Goal: Contribute content: Add original content to the website for others to see

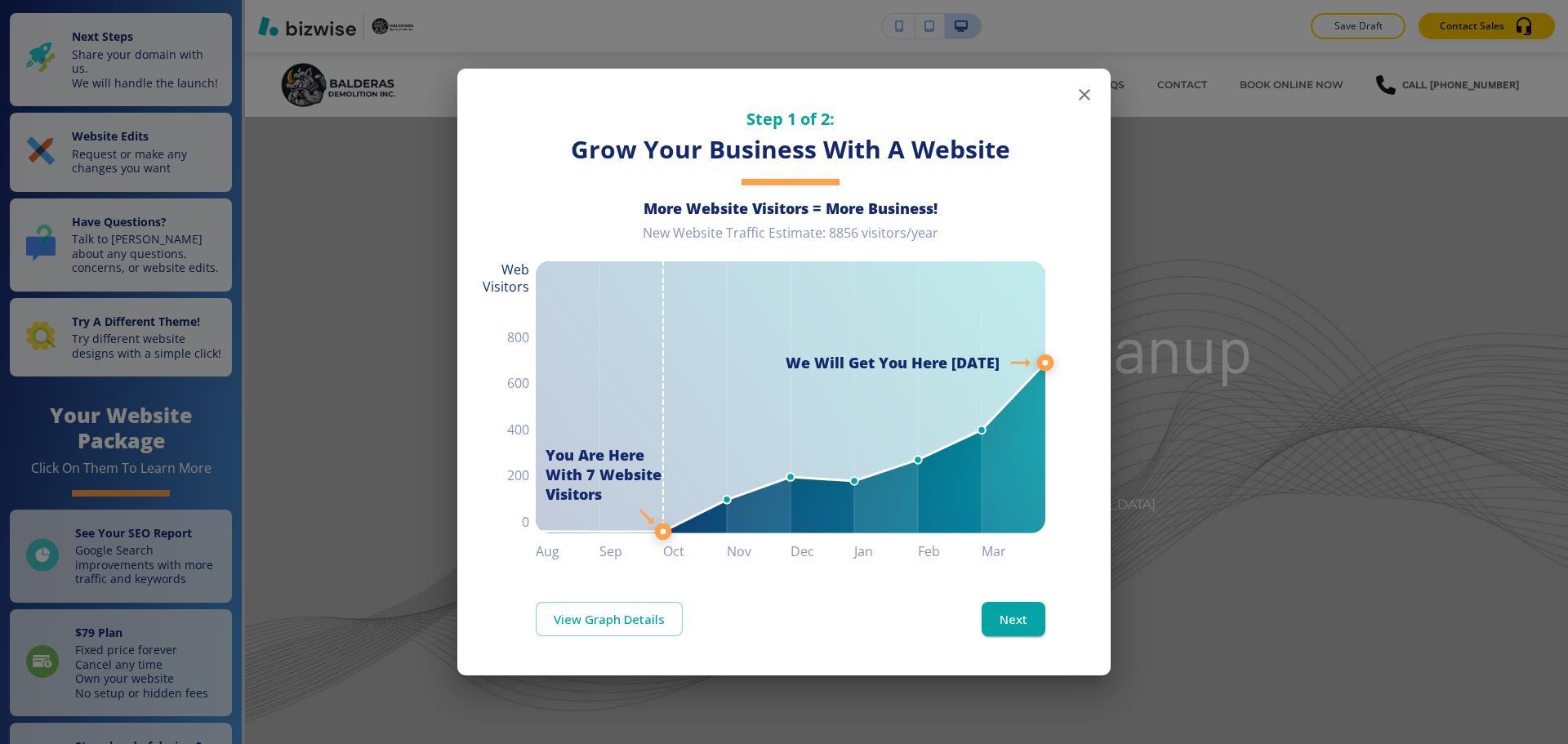
click at [1094, 102] on button "button" at bounding box center [1085, 95] width 33 height 33
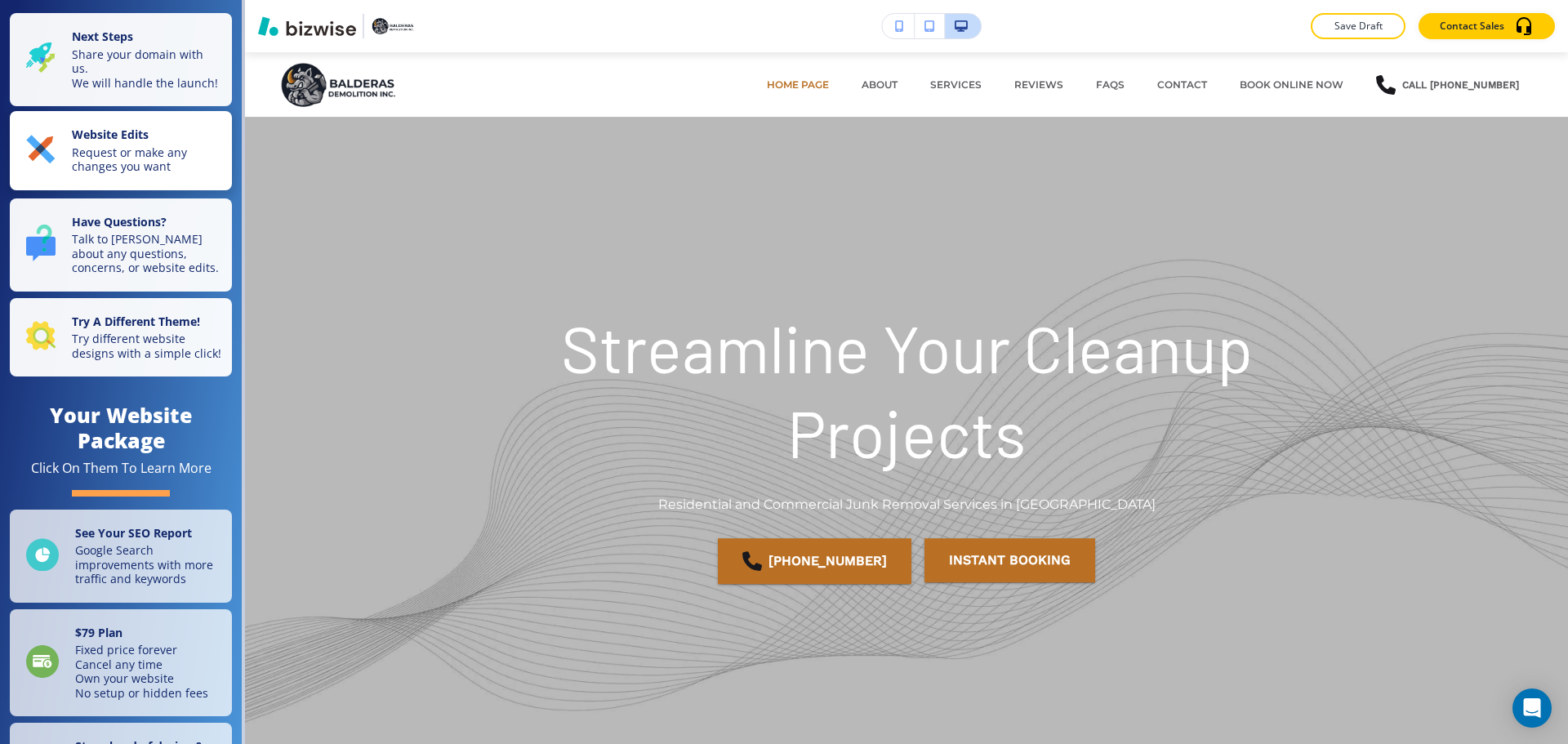
click at [91, 160] on p "Request or make any changes you want" at bounding box center [147, 159] width 150 height 28
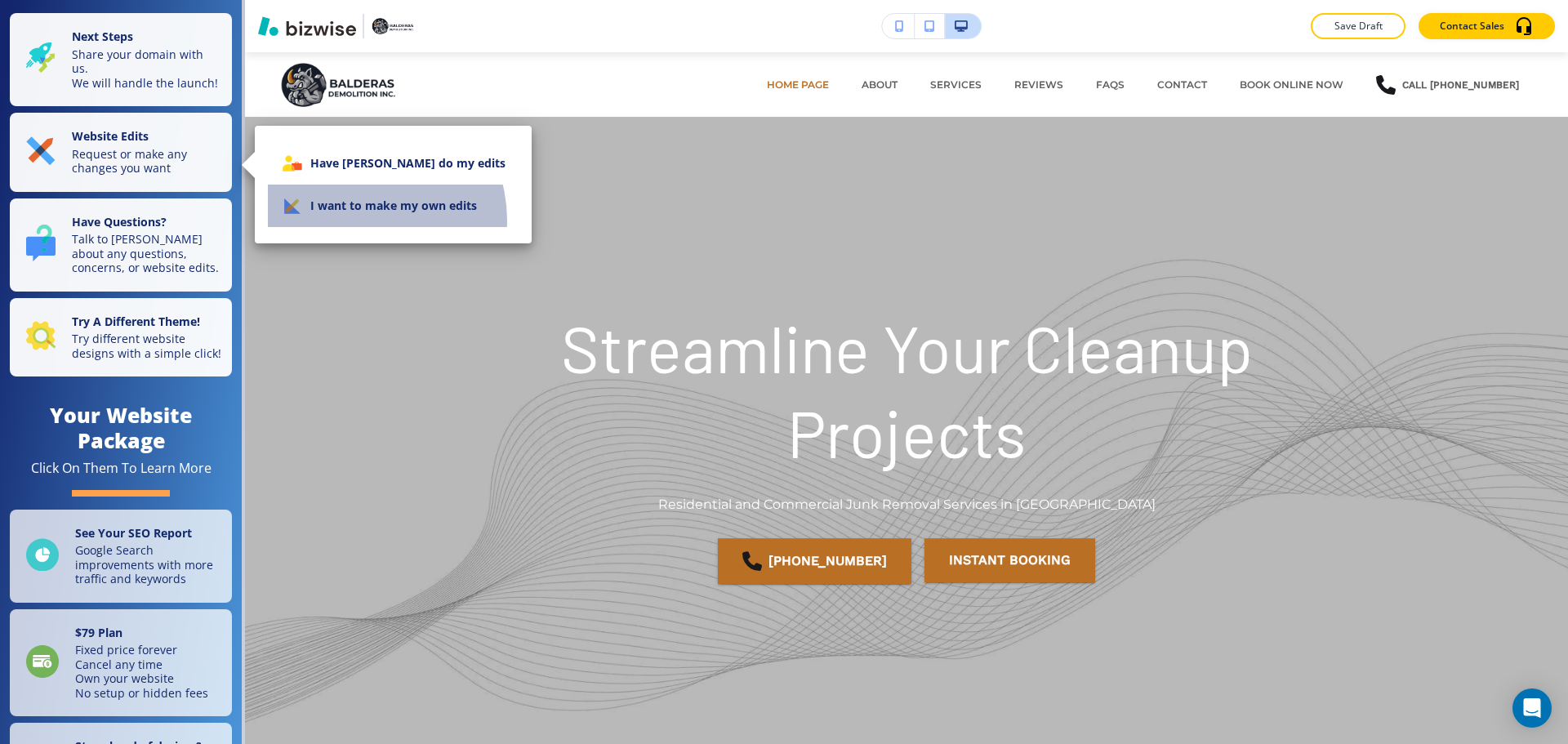
click at [359, 221] on li "I want to make my own edits" at bounding box center [393, 206] width 251 height 43
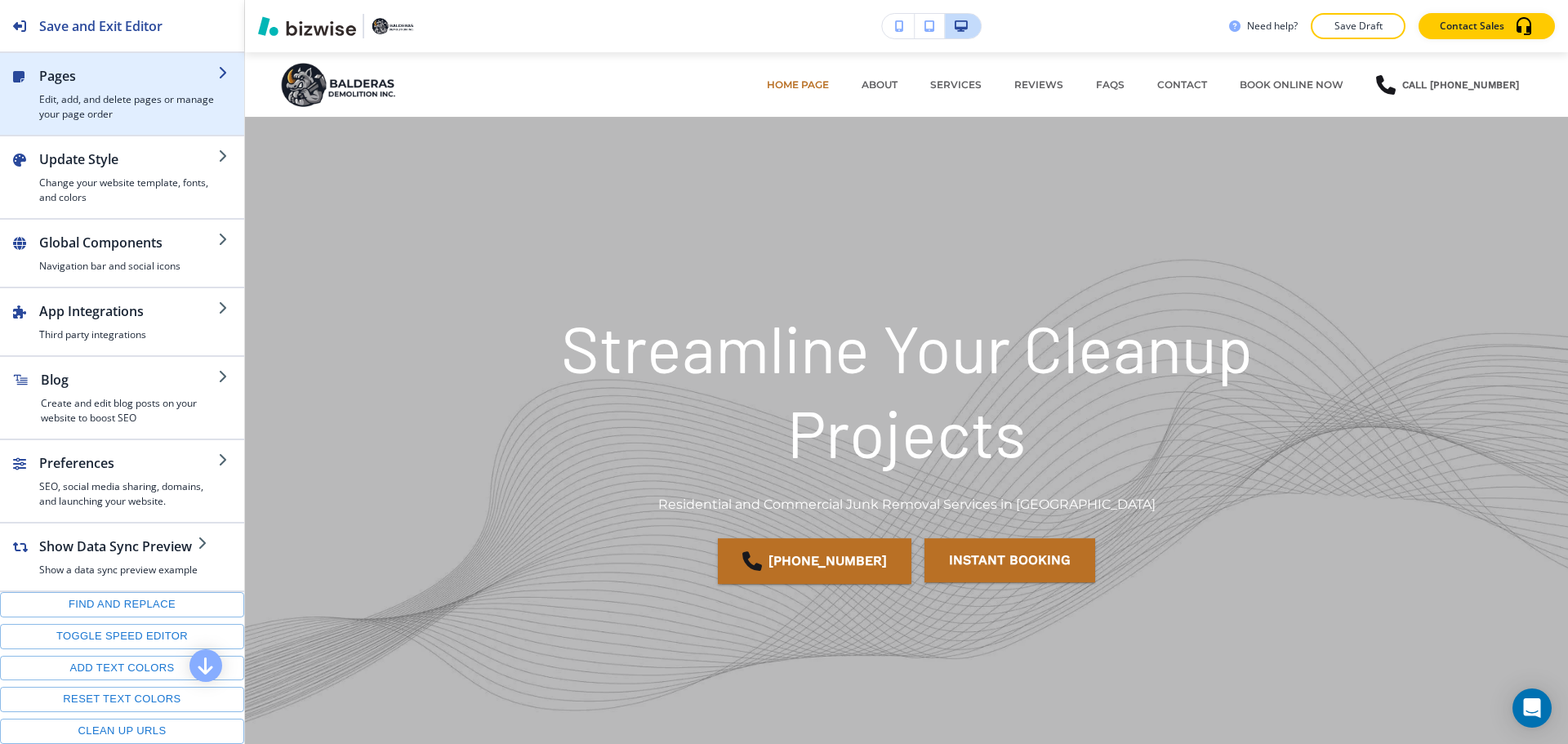
click at [79, 79] on h2 "Pages" at bounding box center [128, 76] width 179 height 19
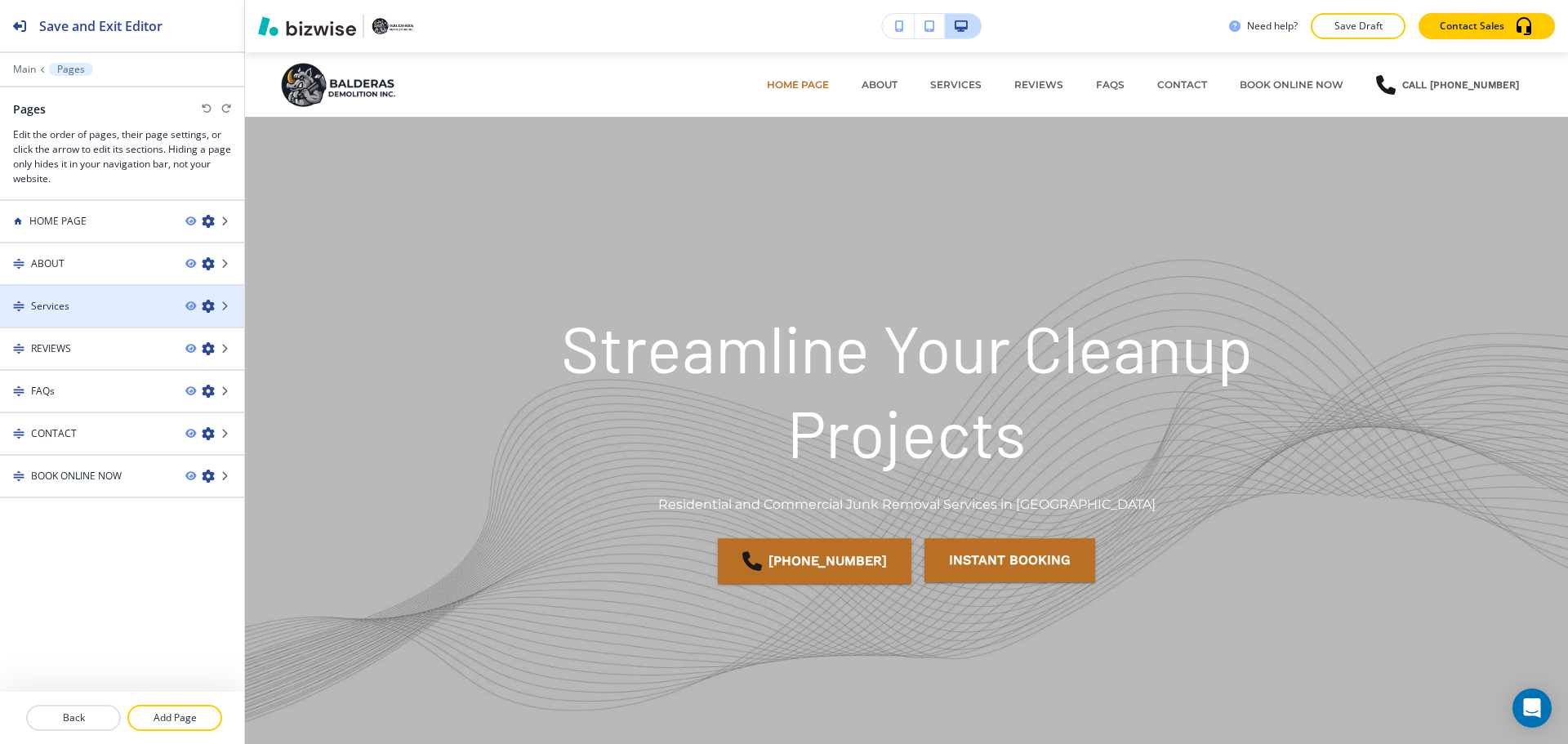
click at [208, 307] on icon "button" at bounding box center [207, 306] width 13 height 13
click at [194, 309] on icon "button" at bounding box center [190, 307] width 10 height 10
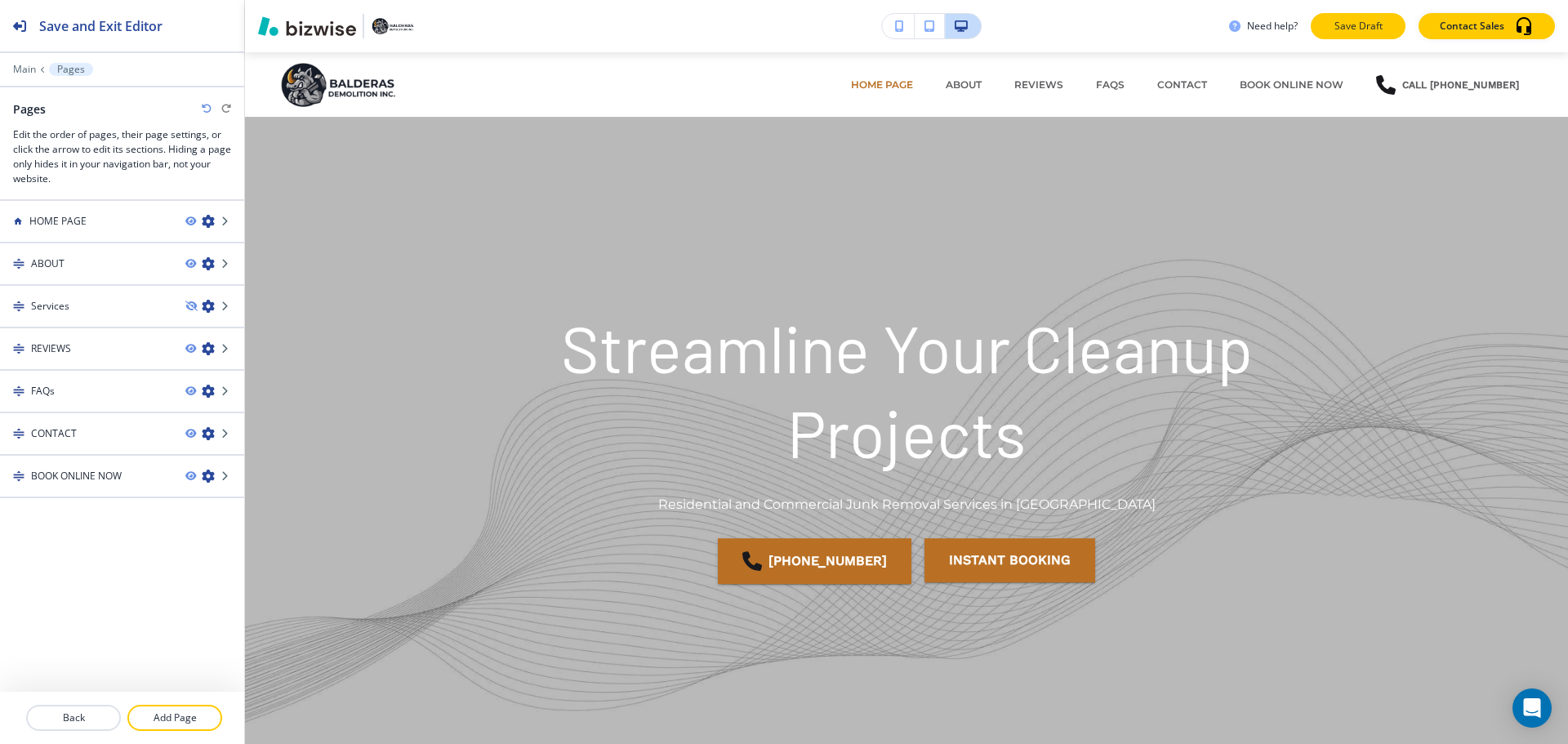
click at [1353, 24] on p "Save Draft" at bounding box center [1359, 25] width 53 height 15
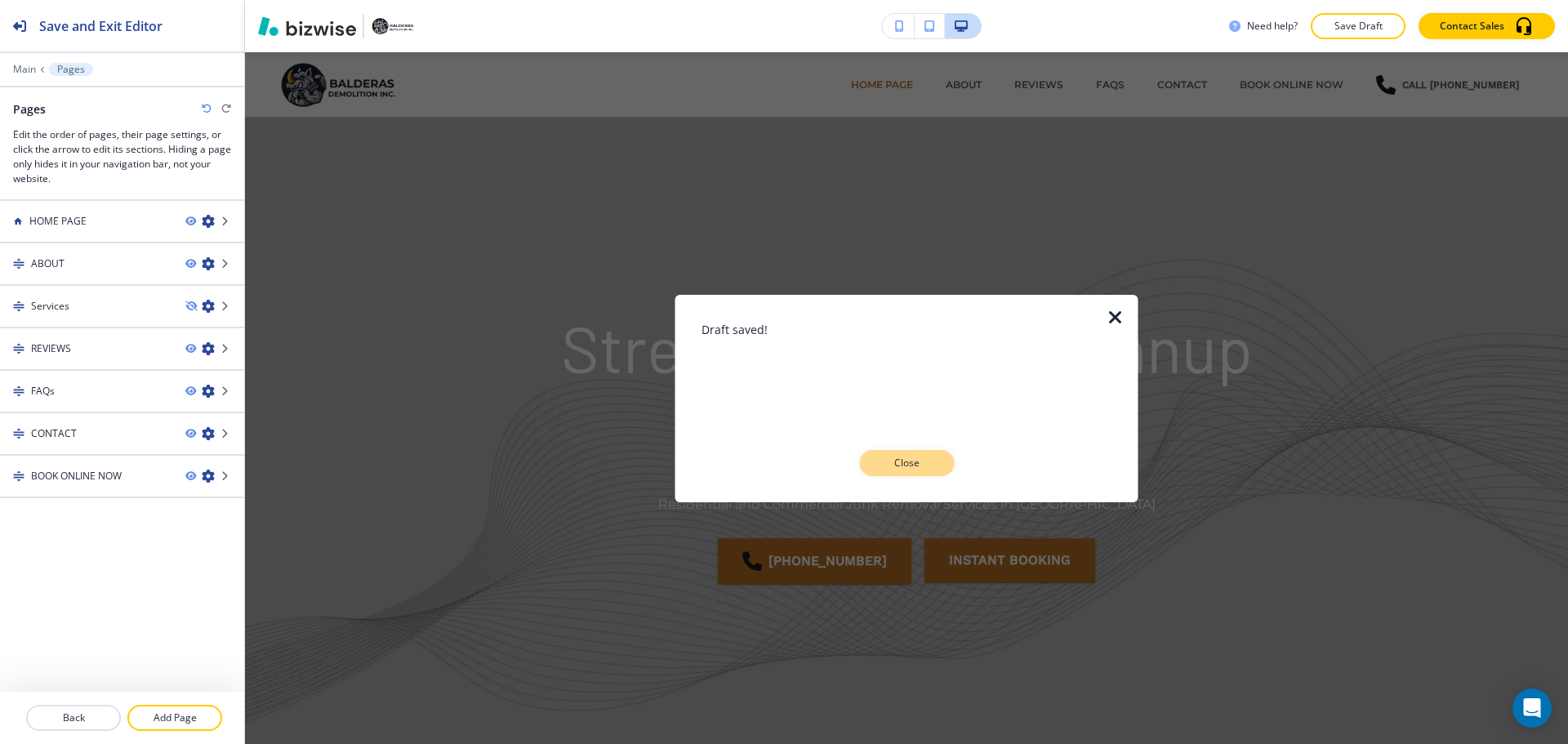
click at [910, 471] on button "Close" at bounding box center [906, 463] width 94 height 26
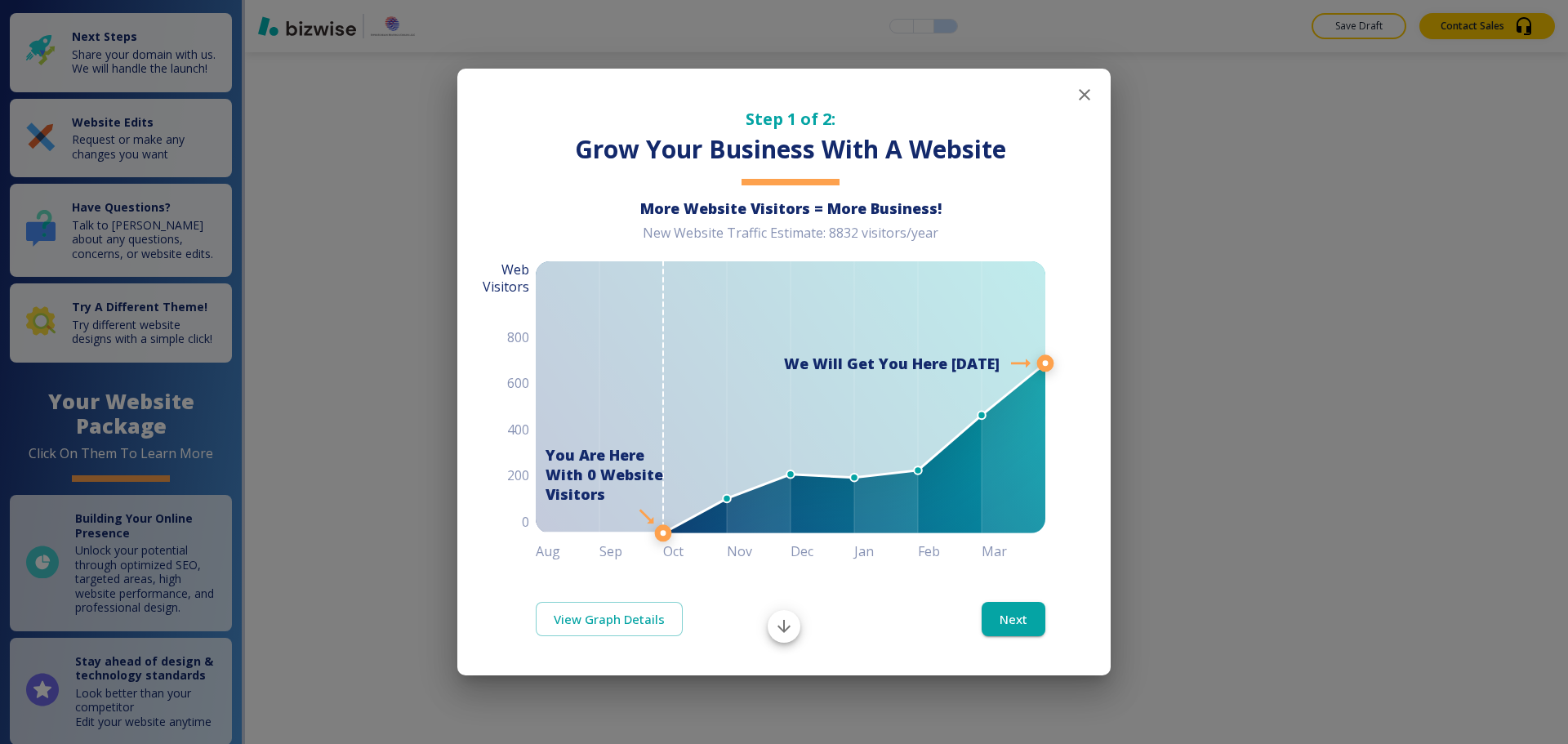
click at [1081, 93] on icon "button" at bounding box center [1084, 94] width 19 height 19
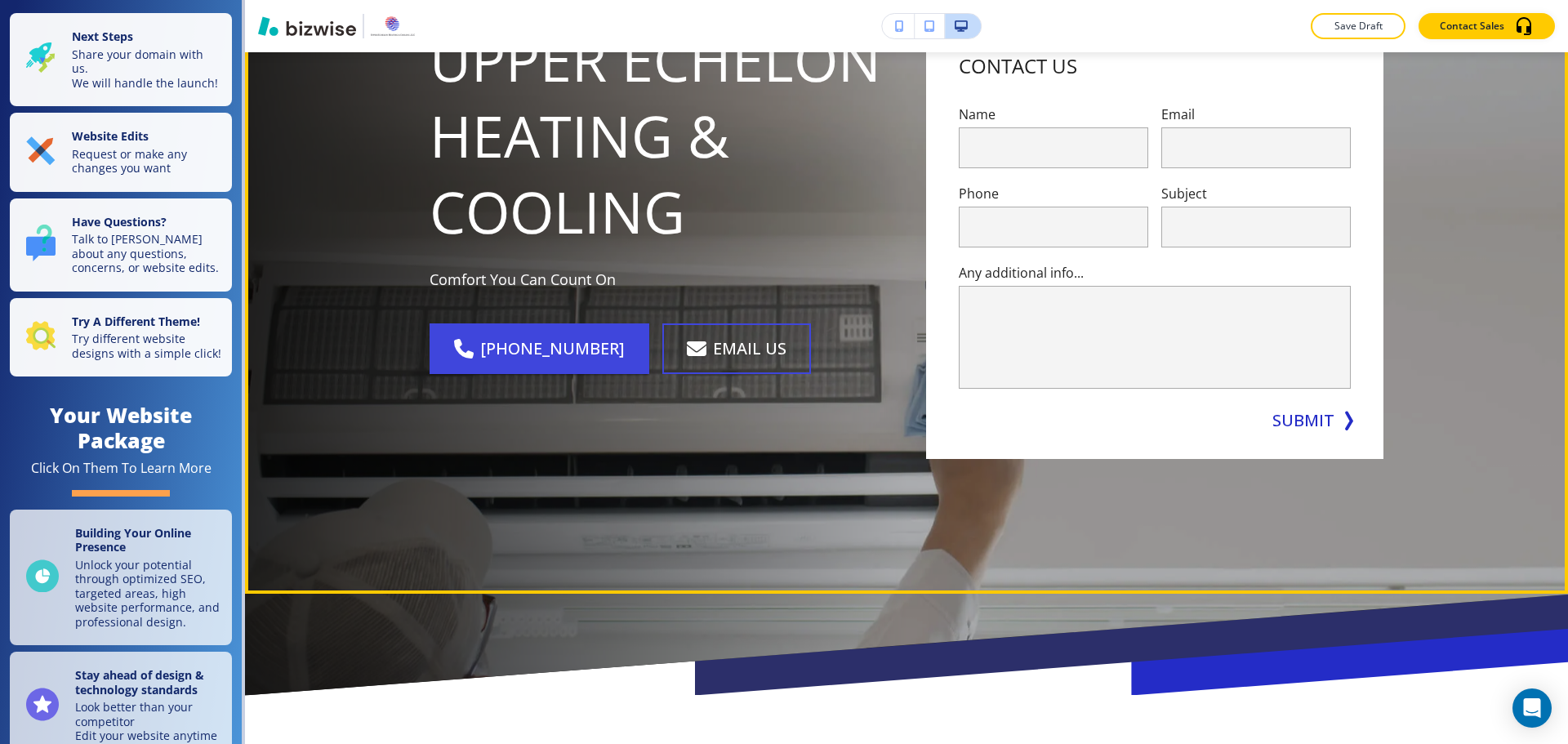
scroll to position [245, 0]
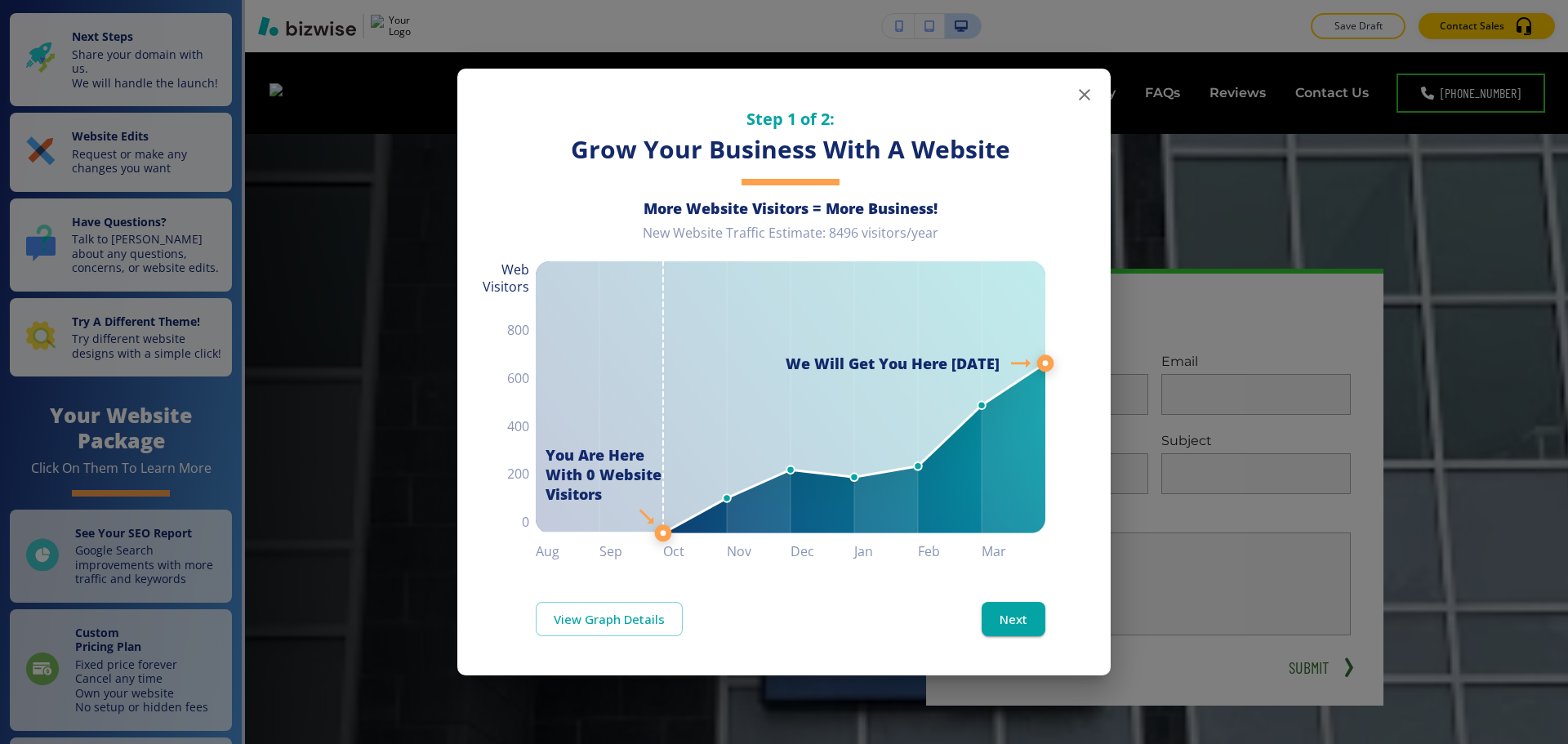
click at [1088, 94] on icon "button" at bounding box center [1084, 94] width 19 height 19
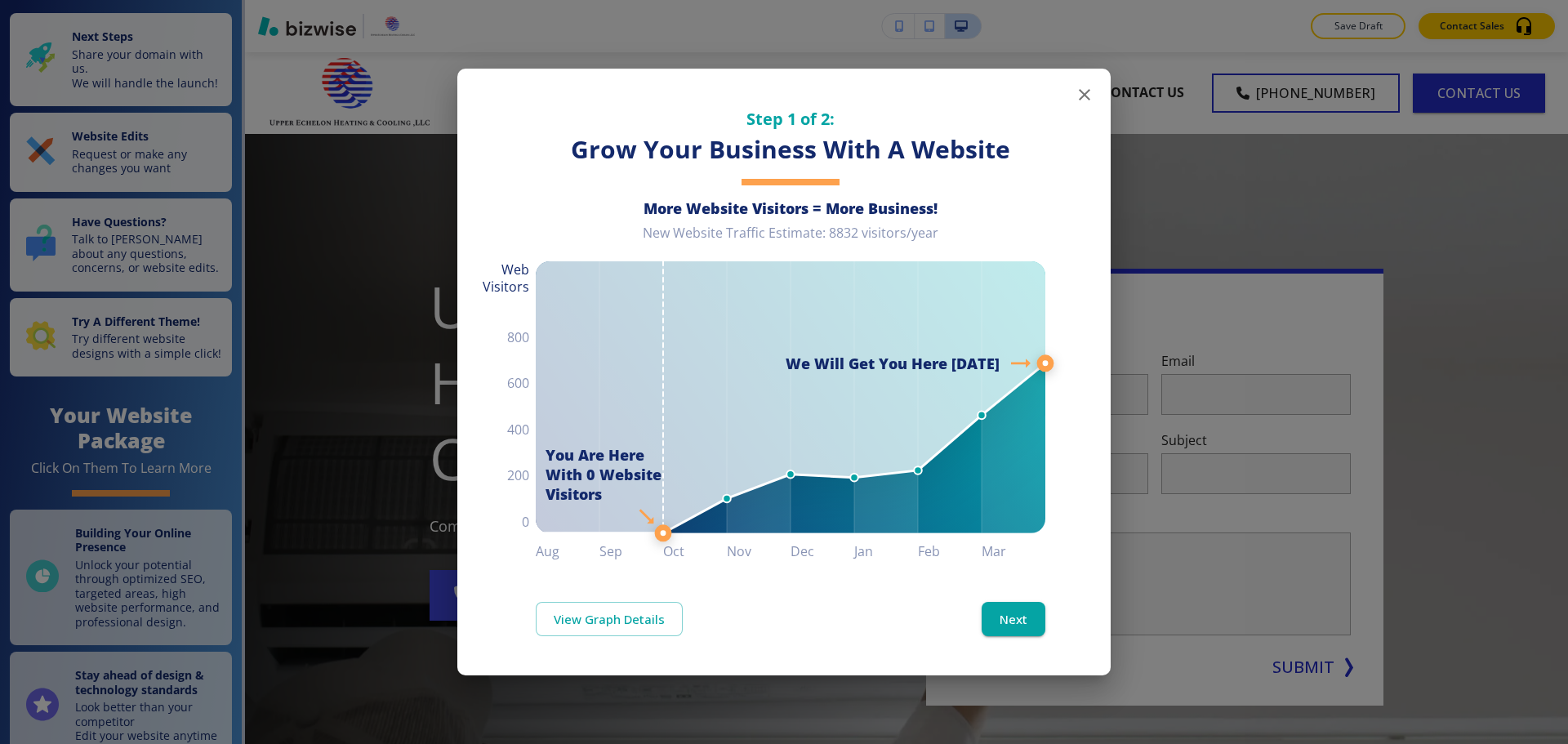
click at [1087, 99] on icon "button" at bounding box center [1084, 94] width 19 height 19
